Goal: Task Accomplishment & Management: Complete application form

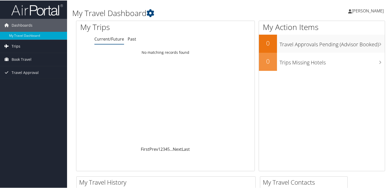
click at [18, 45] on span "Trips" at bounding box center [16, 45] width 9 height 13
click at [20, 81] on span "Book Travel" at bounding box center [22, 82] width 20 height 13
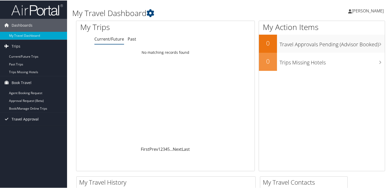
click at [30, 120] on span "Travel Approval" at bounding box center [25, 118] width 27 height 13
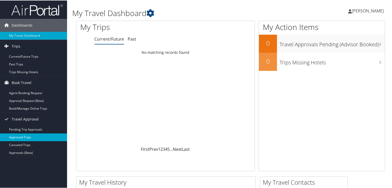
click at [23, 135] on link "Approved Trips" at bounding box center [33, 137] width 67 height 8
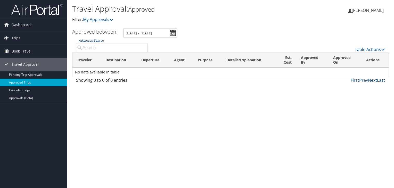
click at [26, 52] on span "Book Travel" at bounding box center [22, 51] width 20 height 13
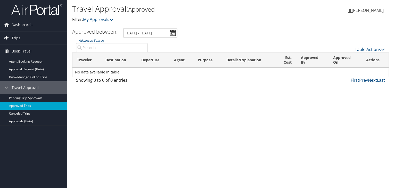
click at [23, 38] on link "Trips" at bounding box center [33, 37] width 67 height 13
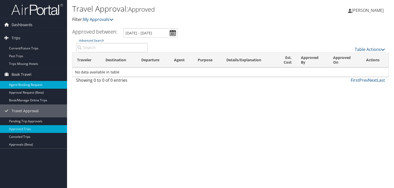
click at [31, 84] on link "Agent Booking Request" at bounding box center [33, 85] width 67 height 8
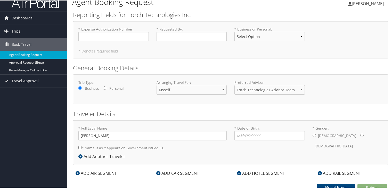
scroll to position [10, 0]
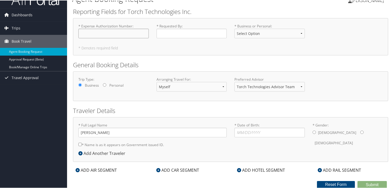
click at [95, 32] on input "* Expense Authorization Number : Required" at bounding box center [113, 33] width 70 height 10
click at [167, 36] on input "* Requested By : Required" at bounding box center [192, 33] width 70 height 10
click at [291, 33] on select "Select Option Business Personal" at bounding box center [270, 33] width 70 height 10
select select "Business"
click at [235, 28] on select "Select Option Business Personal" at bounding box center [270, 33] width 70 height 10
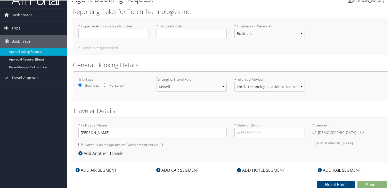
click at [79, 143] on input "* Name is as it appears on Government issued ID." at bounding box center [79, 143] width 3 height 3
checkbox input "true"
click at [249, 133] on input "* Date of Birth: Invalid Date" at bounding box center [270, 132] width 70 height 10
type input "11/14/1984"
click at [313, 131] on input "* Gender: Male Female" at bounding box center [314, 131] width 3 height 3
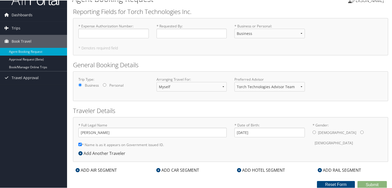
radio input "true"
click at [137, 31] on input "* Expense Authorization Number : Required" at bounding box center [113, 33] width 70 height 10
